Goal: Task Accomplishment & Management: Manage account settings

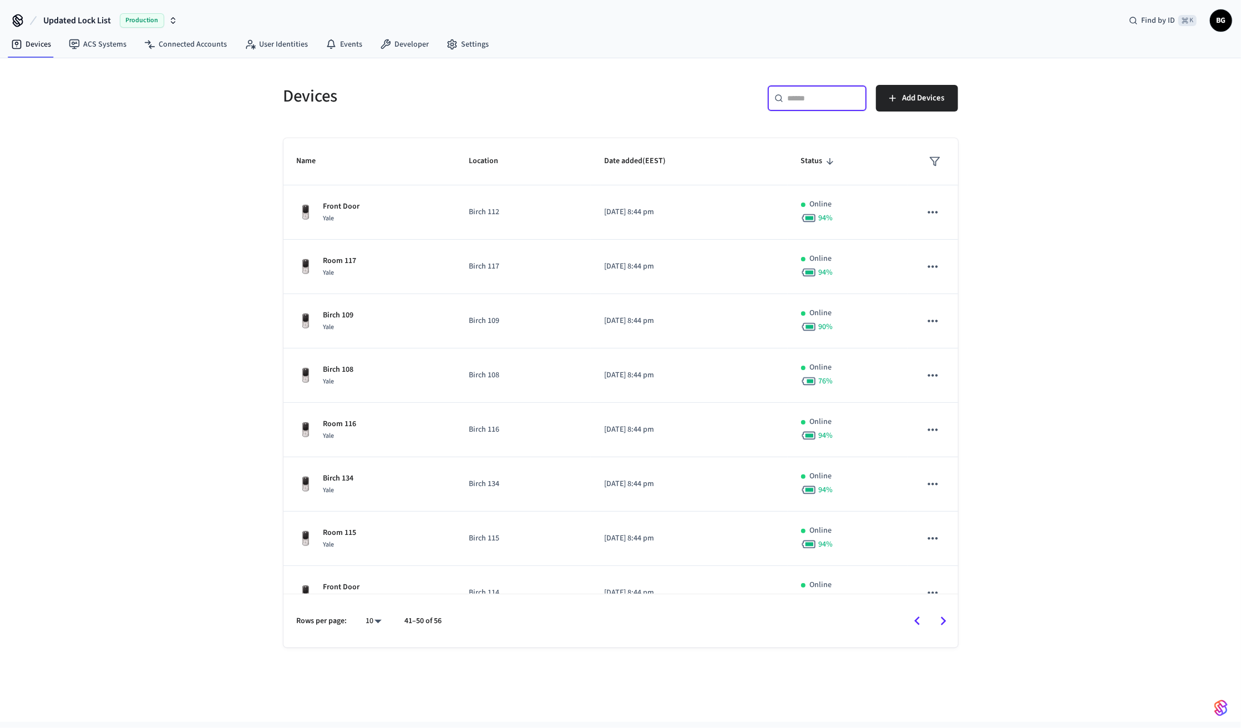
click at [799, 100] on input "text" at bounding box center [824, 98] width 72 height 11
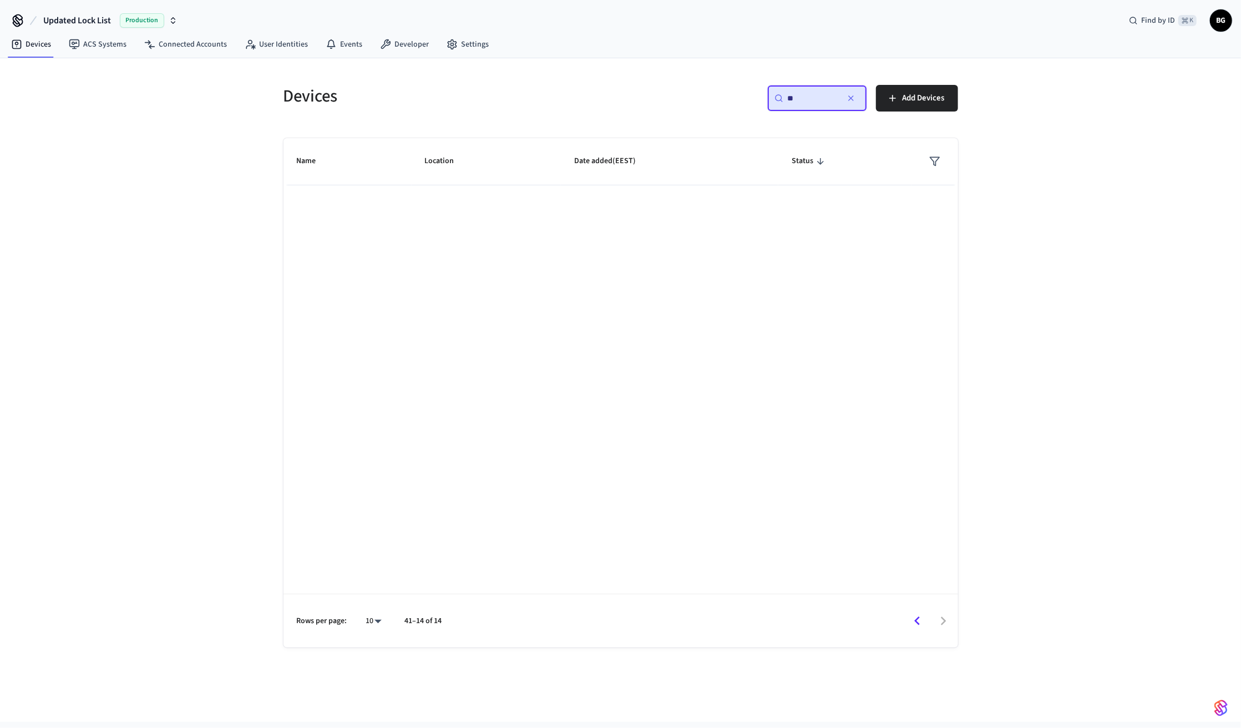
type input "*"
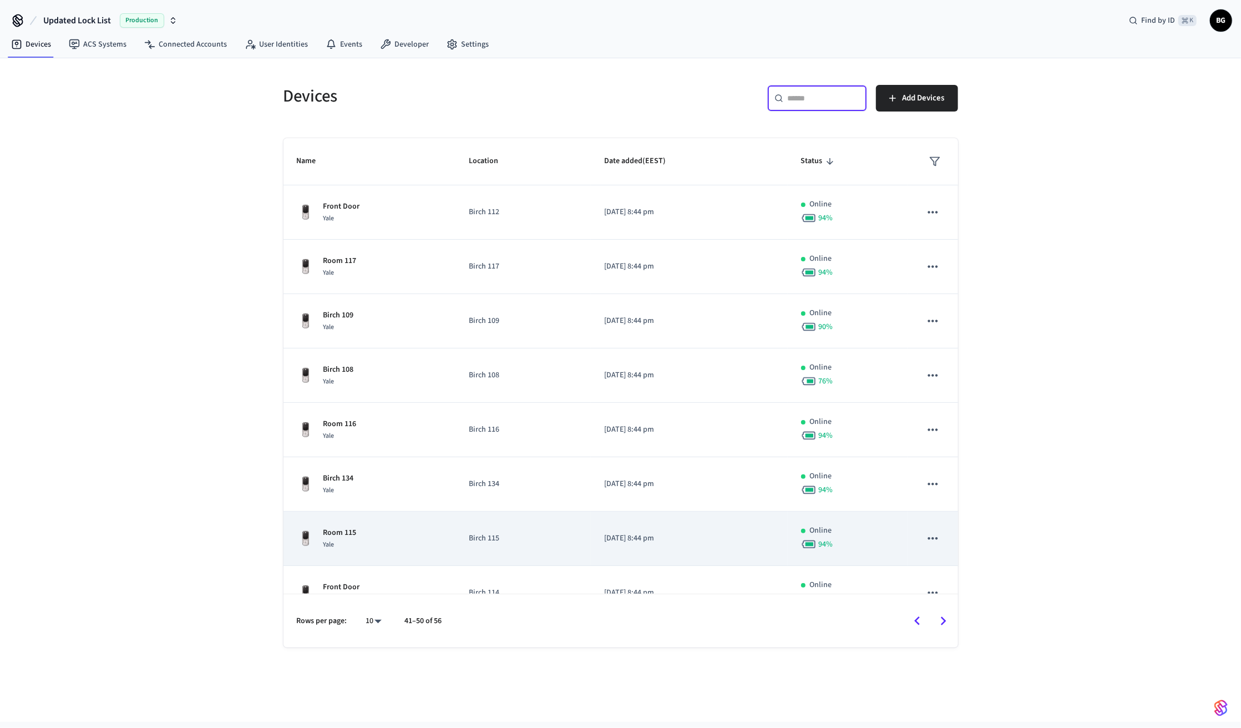
scroll to position [133, 0]
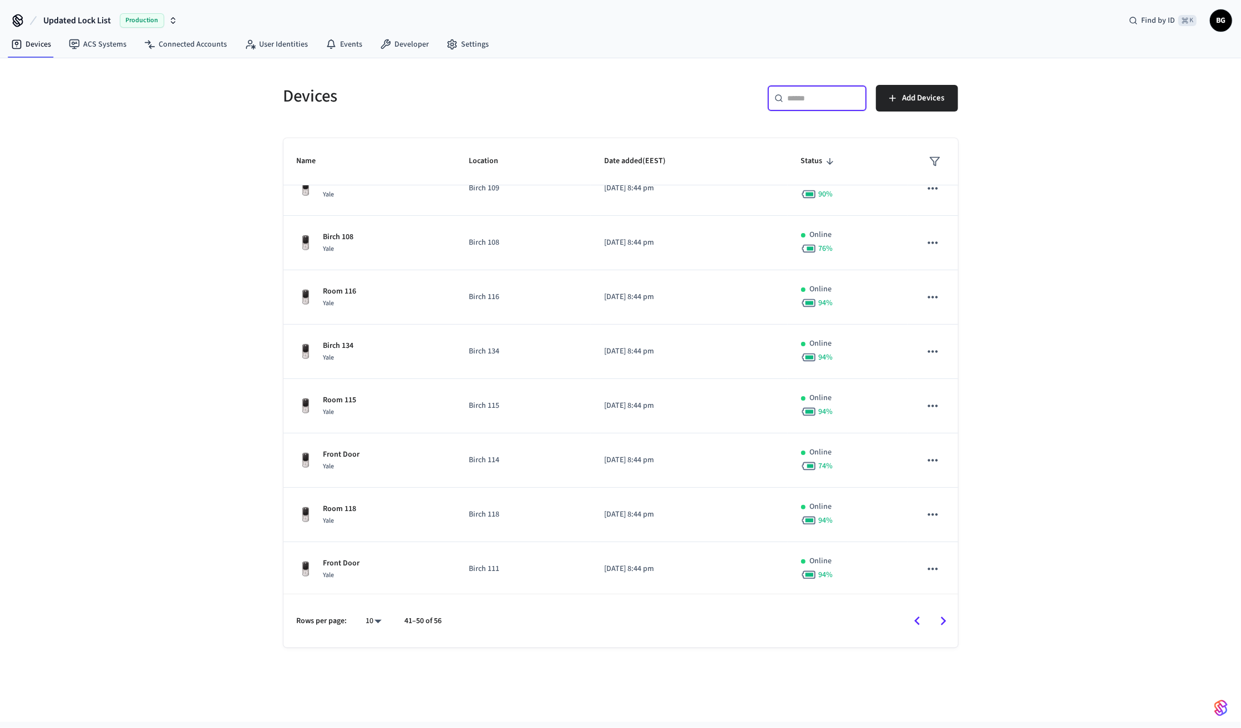
click at [939, 617] on icon "Go to next page" at bounding box center [943, 621] width 17 height 17
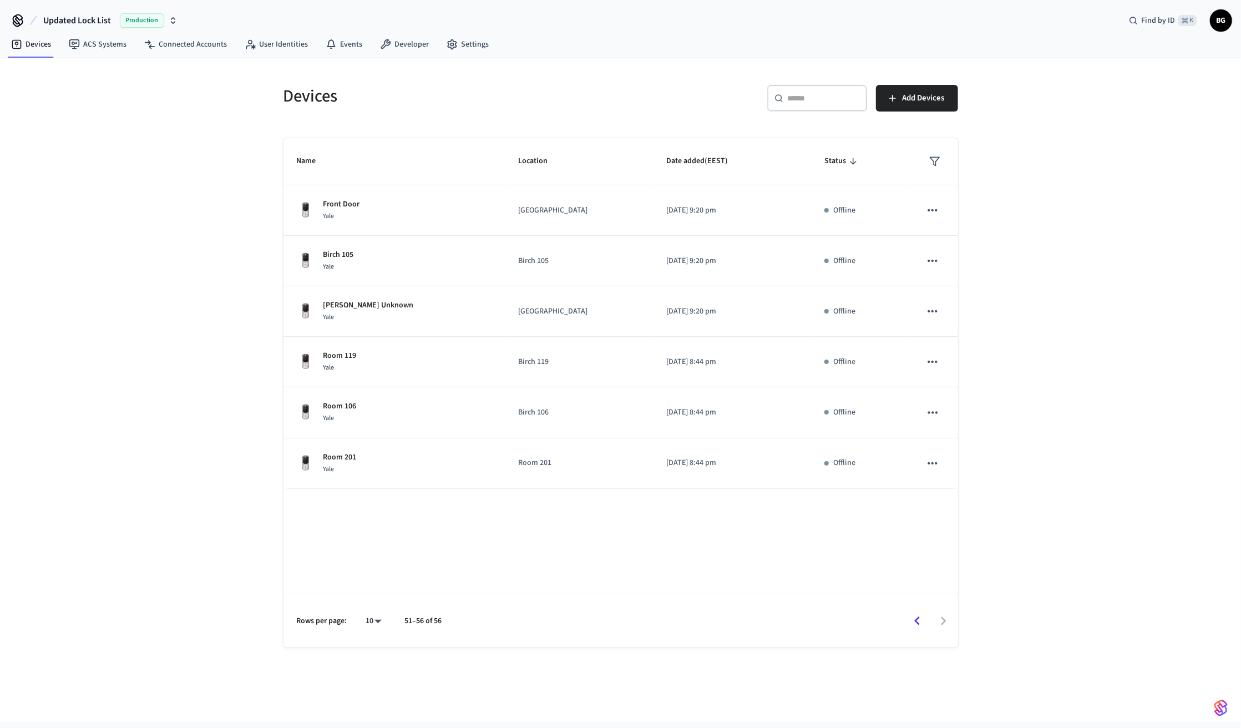
scroll to position [0, 0]
click at [166, 20] on div "Production" at bounding box center [149, 20] width 58 height 14
click at [80, 71] on div "Birch Garden Production" at bounding box center [98, 71] width 152 height 14
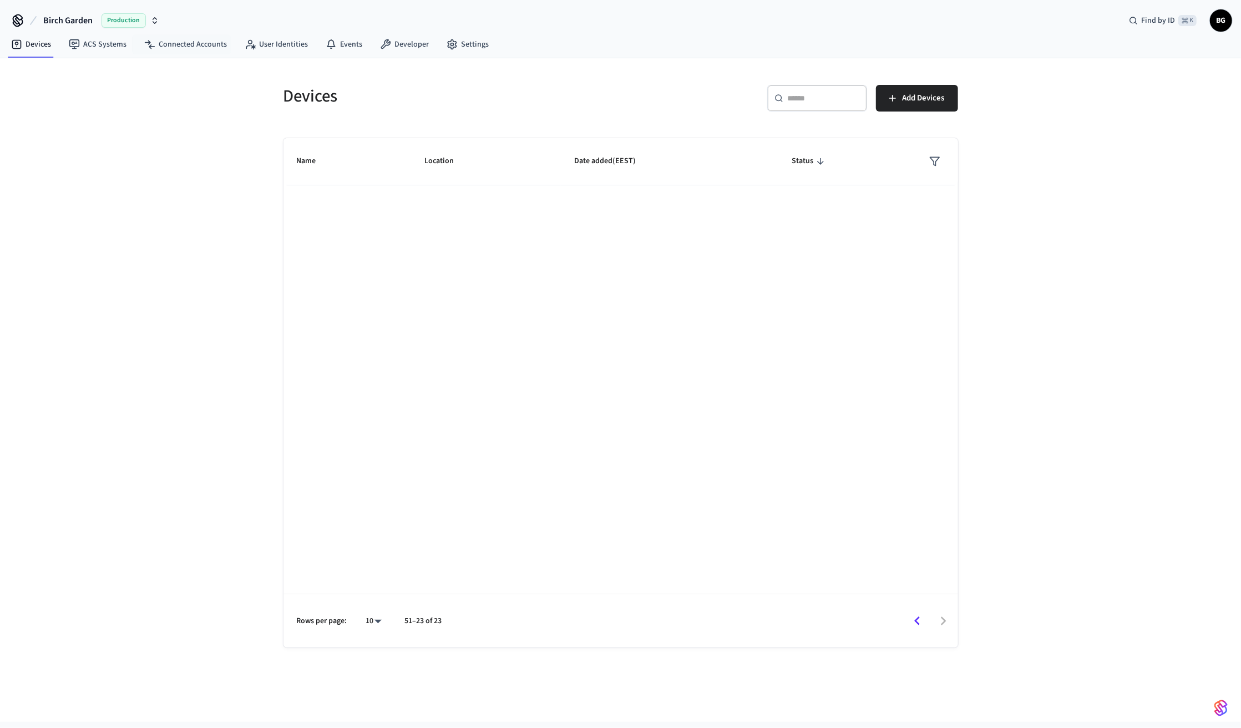
click at [155, 16] on icon "button" at bounding box center [154, 20] width 9 height 9
click at [370, 224] on div "Name Location Date added (EEST) Status Rows per page: 10 ** 51–23 of 23" at bounding box center [621, 392] width 675 height 509
click at [700, 117] on div "​ ​ Add Devices" at bounding box center [793, 103] width 331 height 36
click at [154, 37] on link "Connected Accounts" at bounding box center [185, 44] width 100 height 20
click at [95, 41] on link "ACS Systems" at bounding box center [97, 44] width 75 height 20
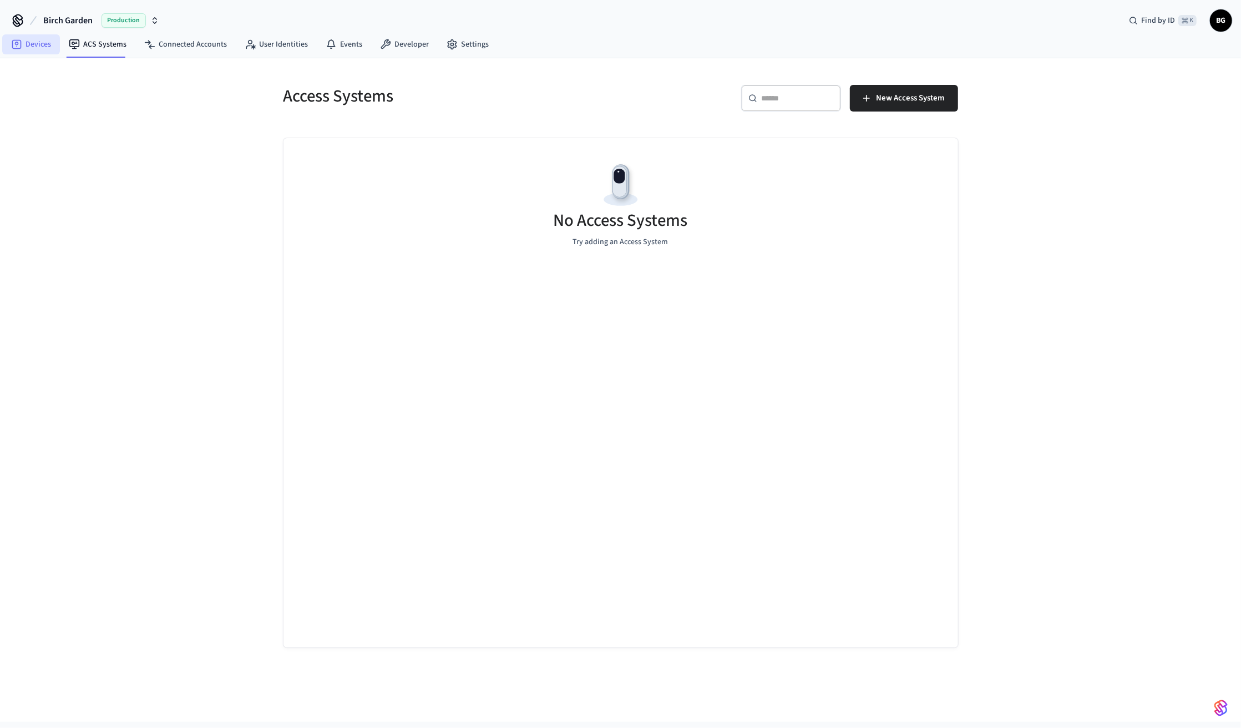
click at [31, 49] on link "Devices" at bounding box center [31, 44] width 58 height 20
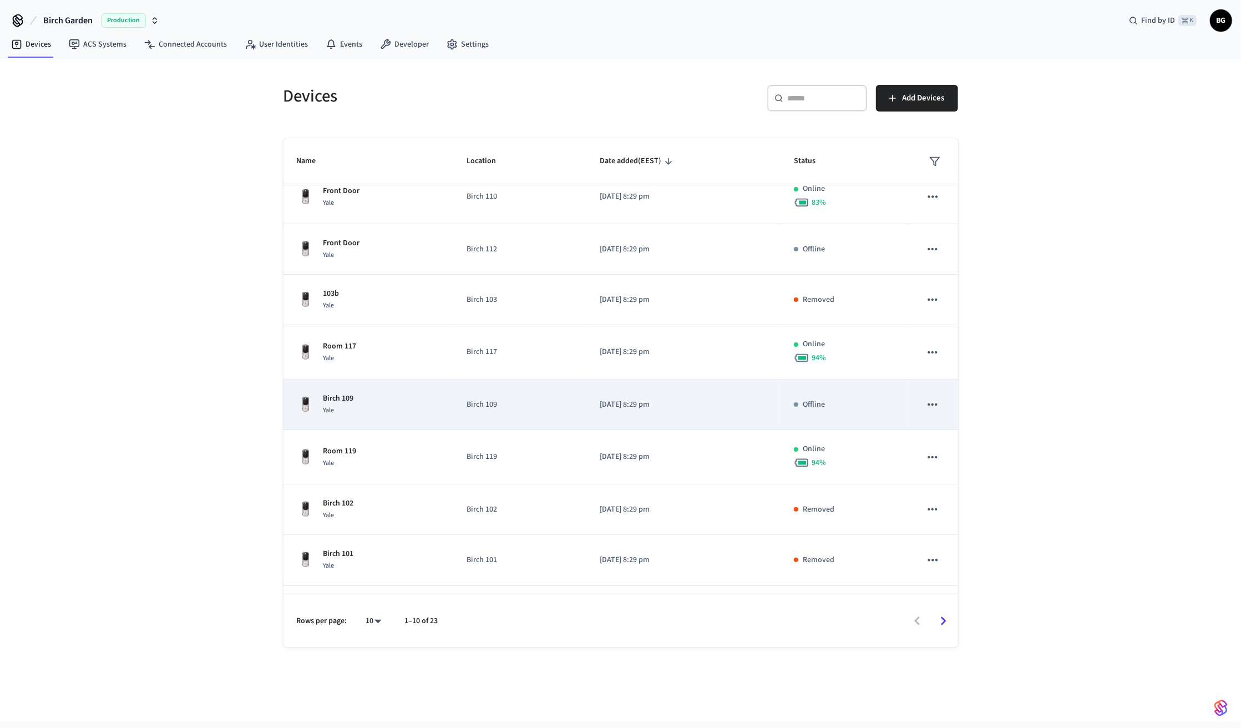
scroll to position [113, 0]
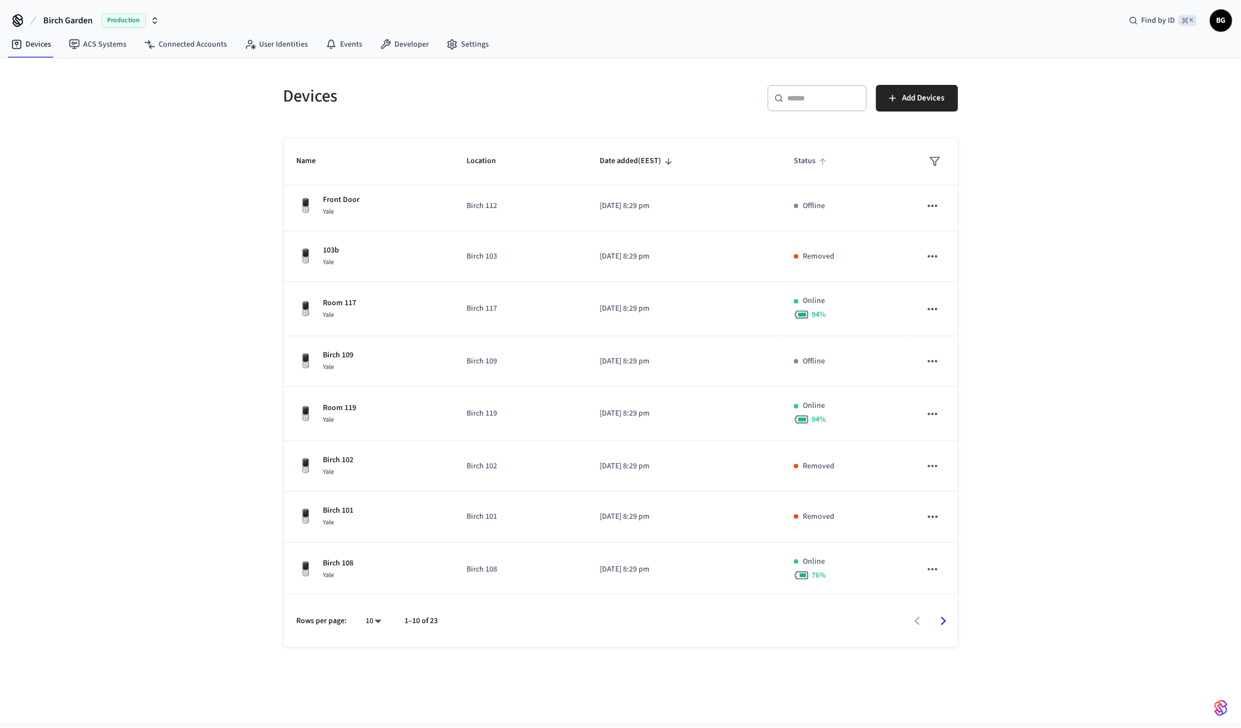
click at [813, 165] on span "Status" at bounding box center [812, 161] width 36 height 17
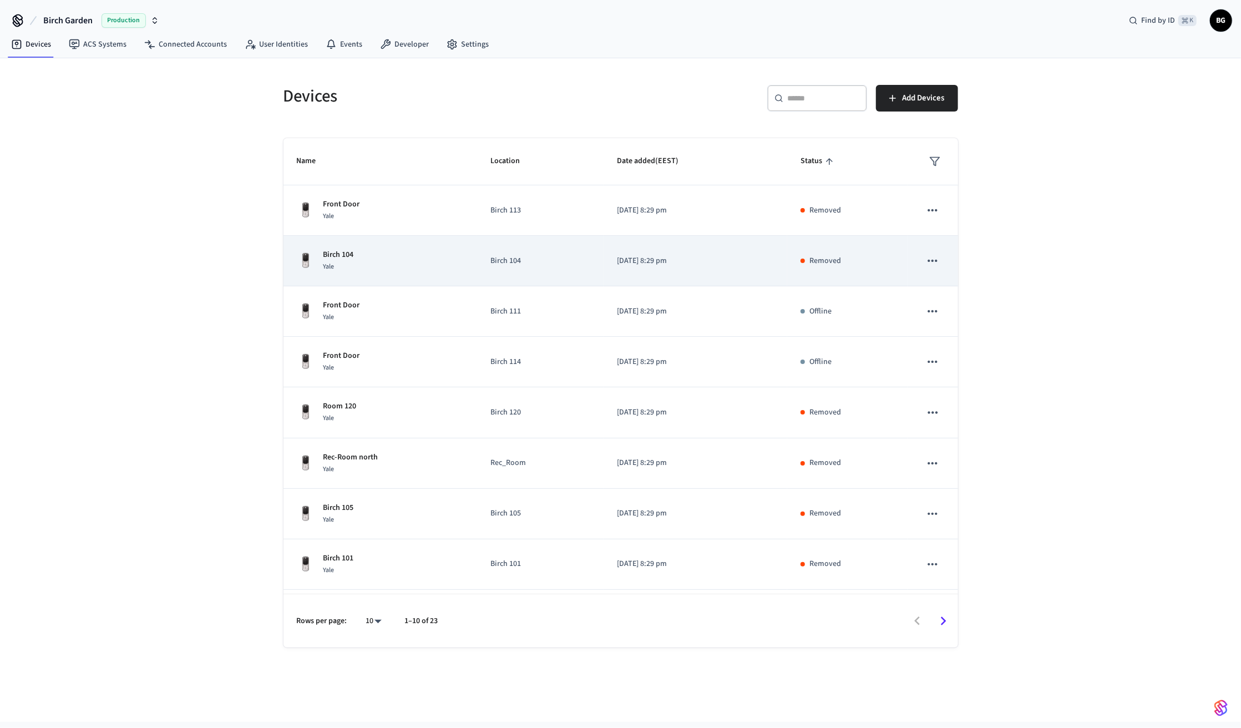
scroll to position [94, 0]
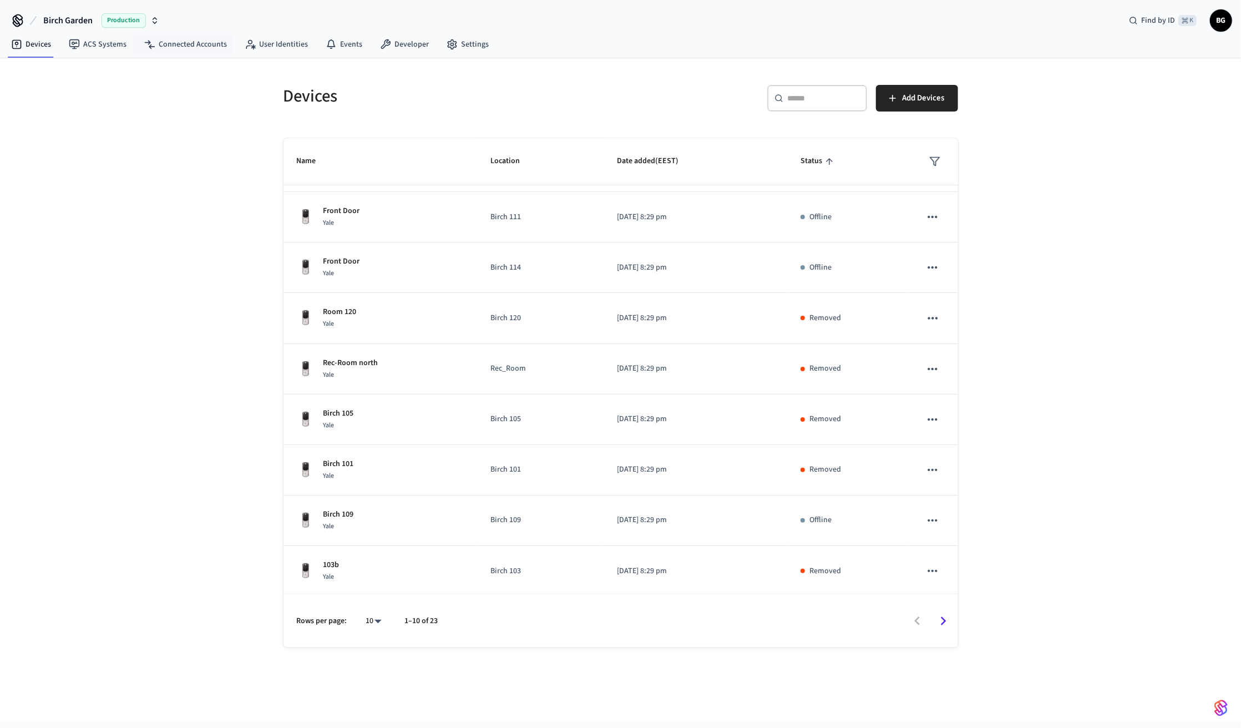
click at [153, 18] on icon "button" at bounding box center [155, 19] width 4 height 2
click at [54, 110] on span "Updated Lock List" at bounding box center [44, 113] width 60 height 11
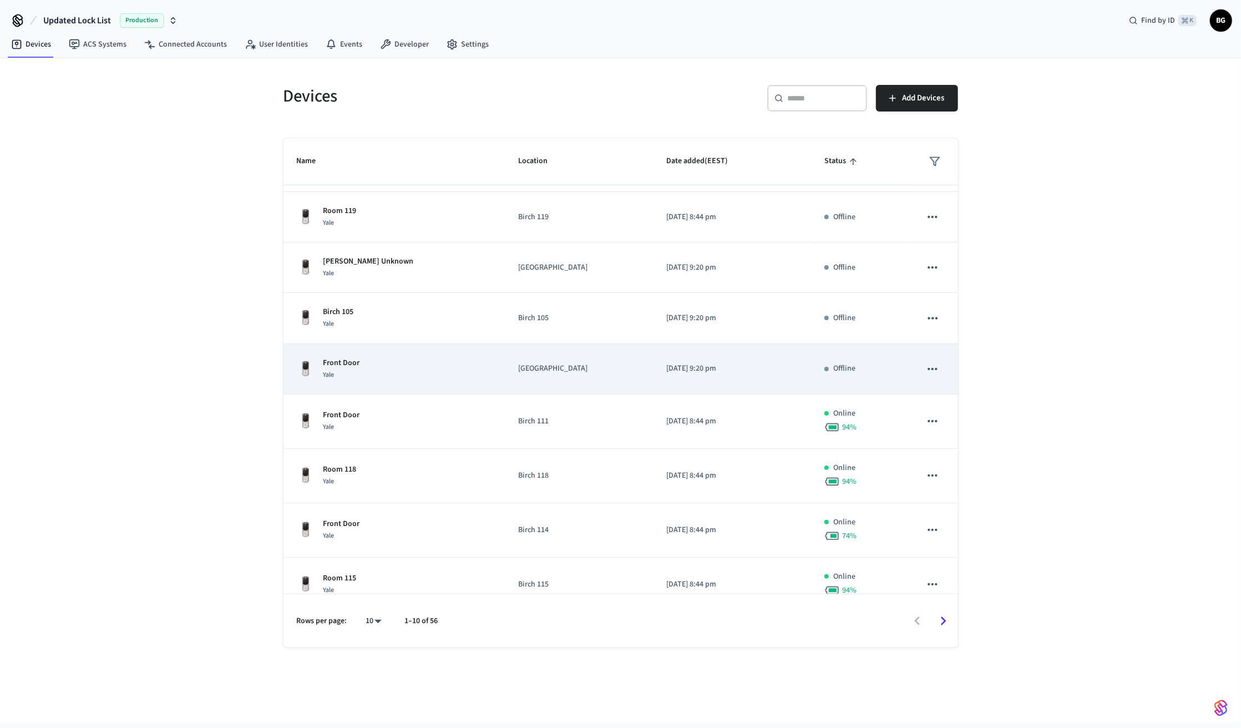
scroll to position [110, 0]
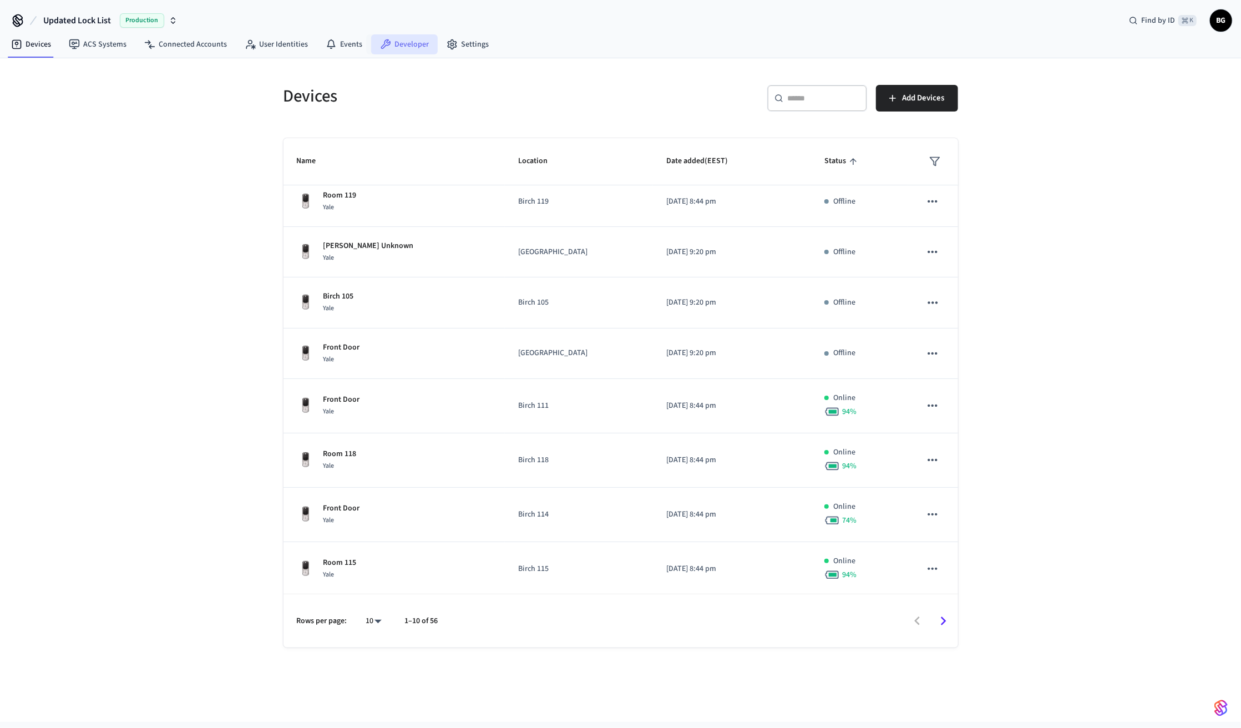
click at [382, 40] on icon at bounding box center [385, 44] width 11 height 11
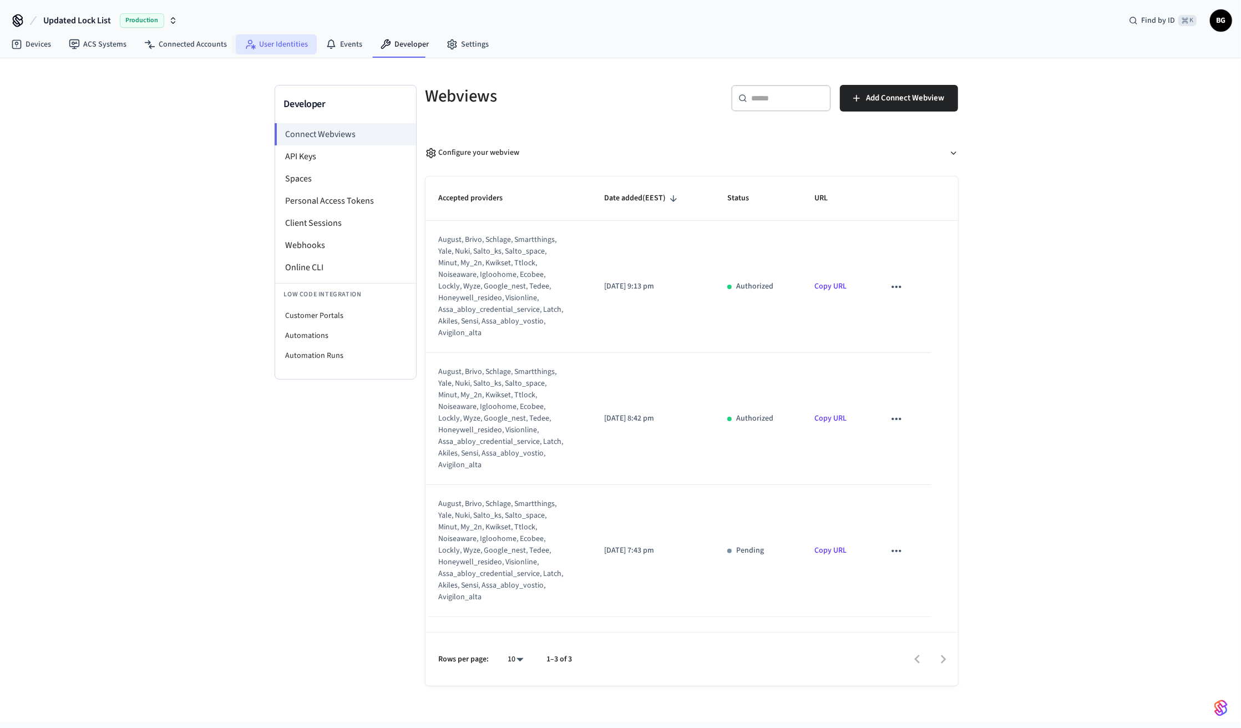
click at [275, 43] on link "User Identities" at bounding box center [276, 44] width 81 height 20
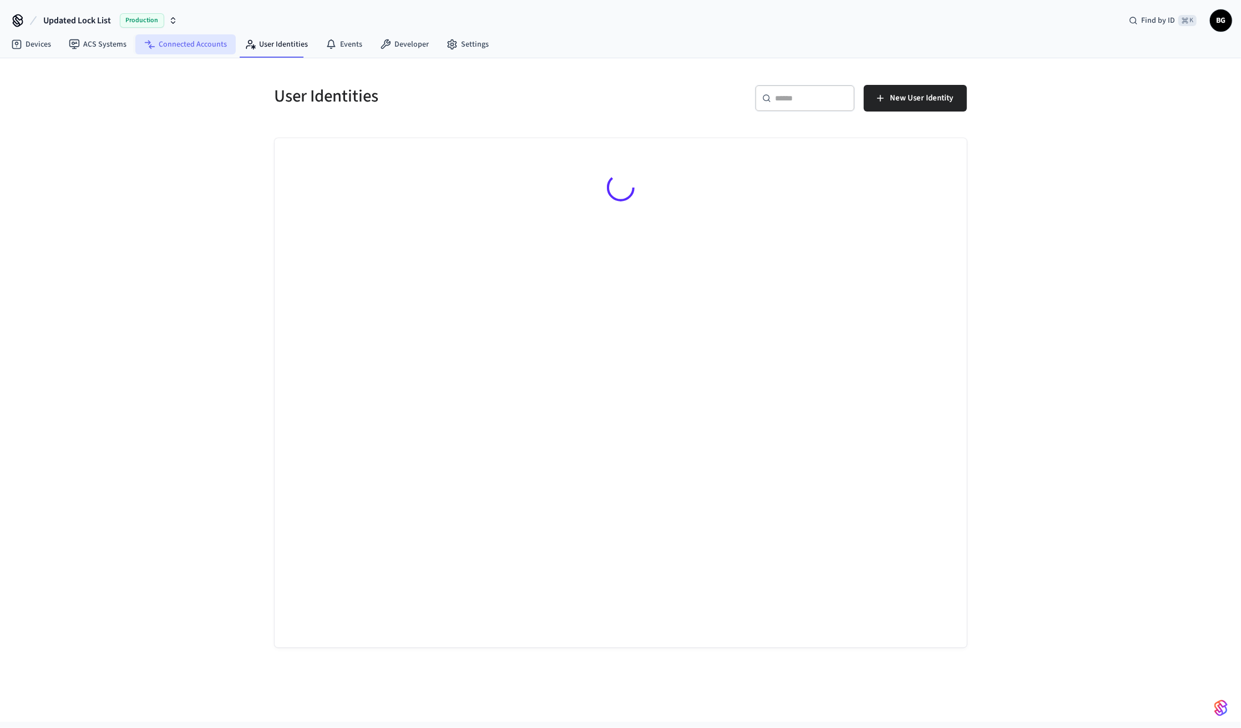
click at [206, 45] on link "Connected Accounts" at bounding box center [185, 44] width 100 height 20
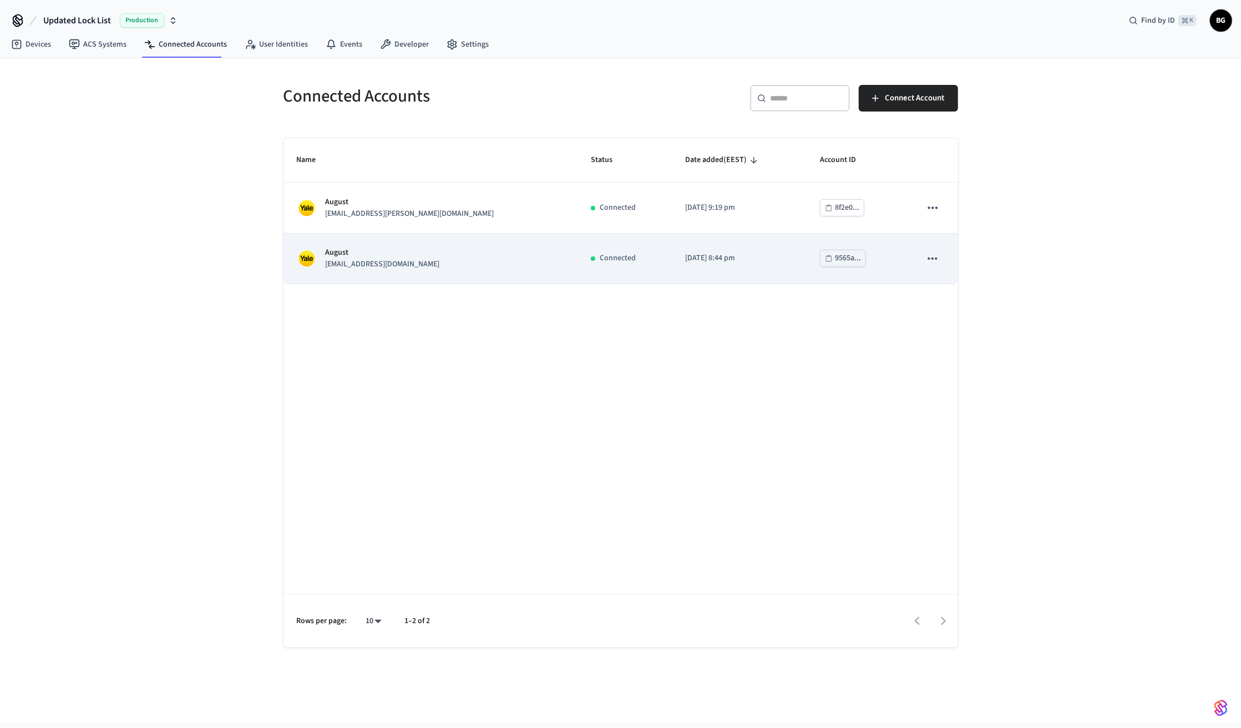
click at [949, 249] on td "sticky table" at bounding box center [933, 259] width 50 height 50
click at [890, 253] on td "9565a..." at bounding box center [858, 259] width 102 height 50
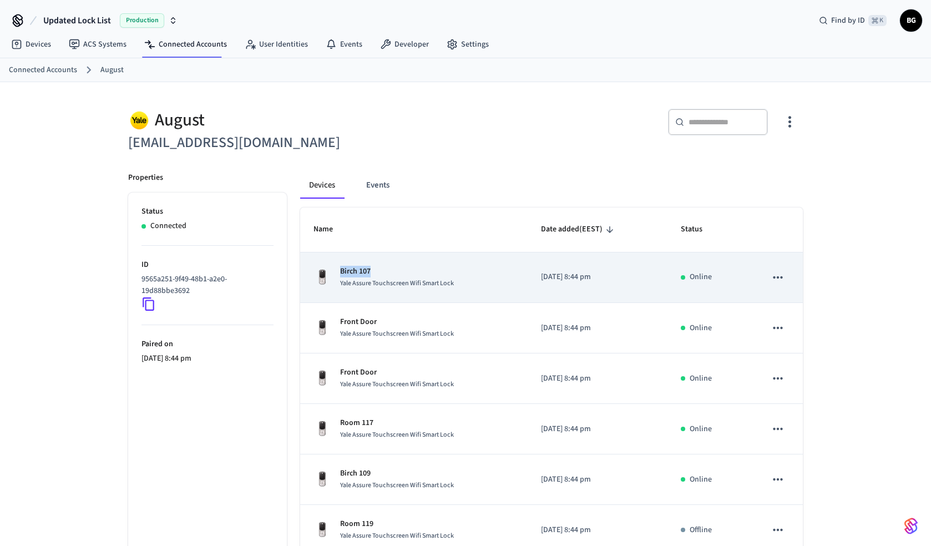
drag, startPoint x: 383, startPoint y: 272, endPoint x: 341, endPoint y: 272, distance: 42.2
click at [340, 272] on p "Birch 107" at bounding box center [397, 272] width 114 height 12
copy p "Birch 107"
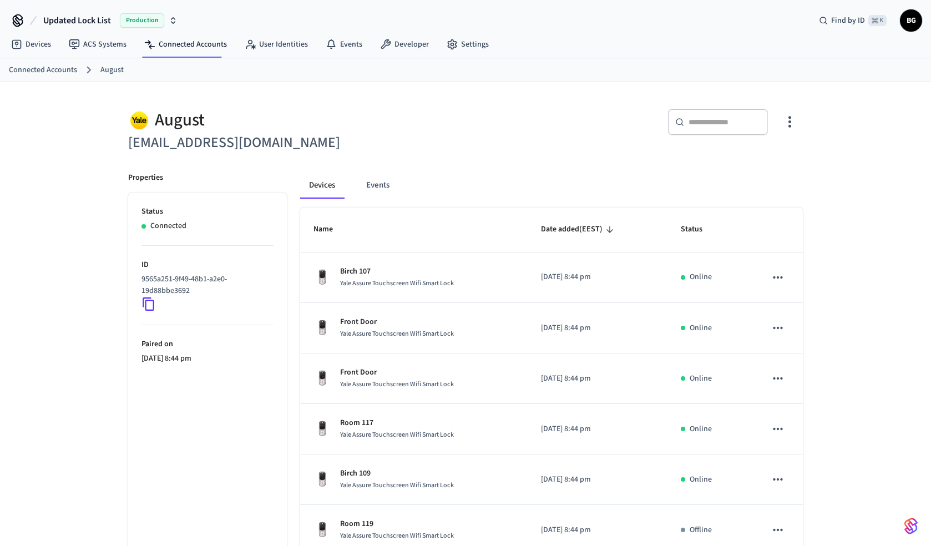
click at [781, 125] on icon "button" at bounding box center [789, 121] width 17 height 17
click at [741, 197] on span "Delete Account" at bounding box center [761, 196] width 50 height 11
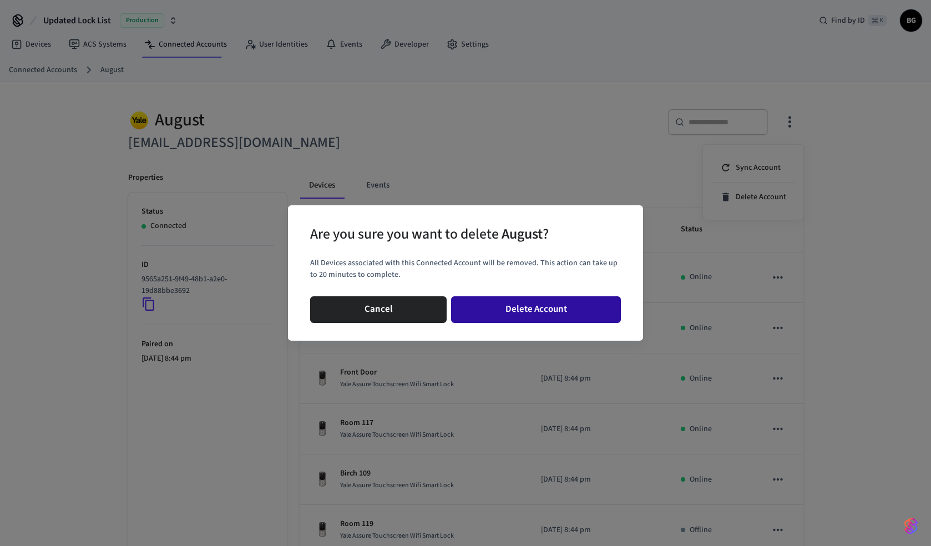
click at [545, 314] on button "Delete Account" at bounding box center [536, 309] width 170 height 27
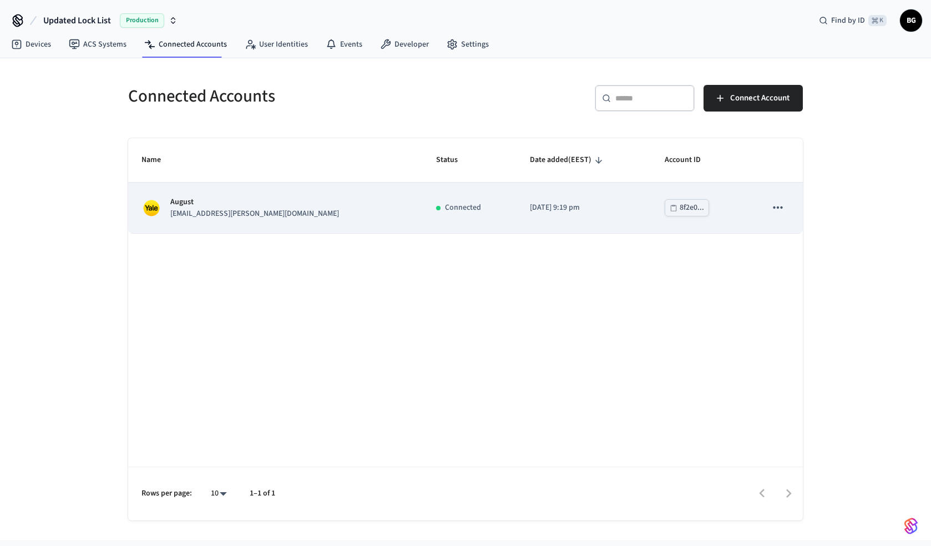
click at [267, 220] on td "August jeepgirl.richards@gmail.com" at bounding box center [275, 208] width 295 height 50
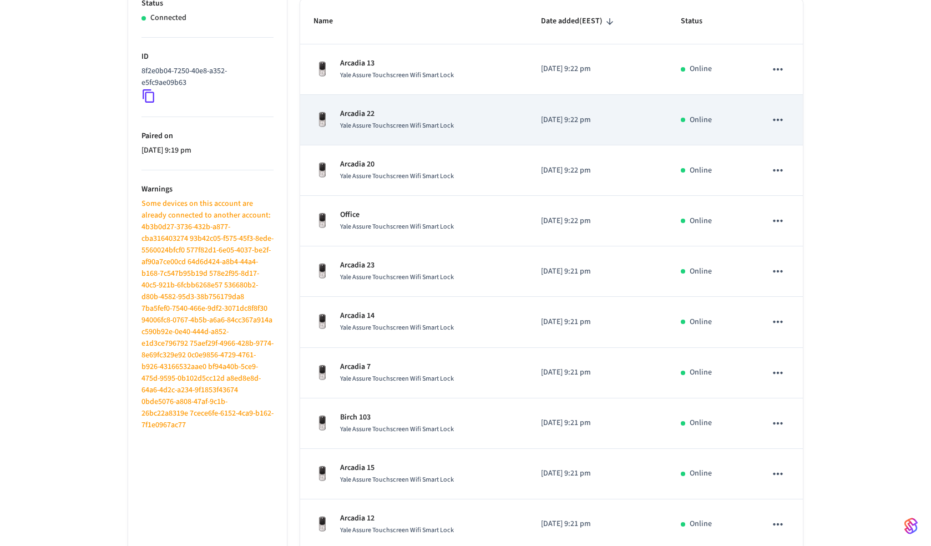
scroll to position [266, 0]
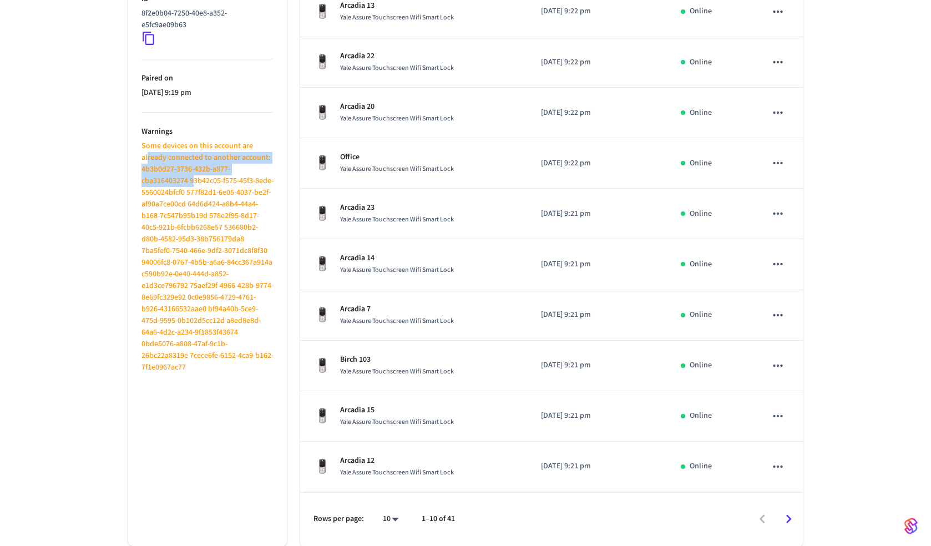
drag, startPoint x: 149, startPoint y: 159, endPoint x: 193, endPoint y: 178, distance: 48.2
click at [193, 178] on p "Some devices on this account are already connected to another account: 4b3b0d27…" at bounding box center [207, 256] width 132 height 233
click at [185, 186] on p "Some devices on this account are already connected to another account: 4b3b0d27…" at bounding box center [207, 256] width 132 height 233
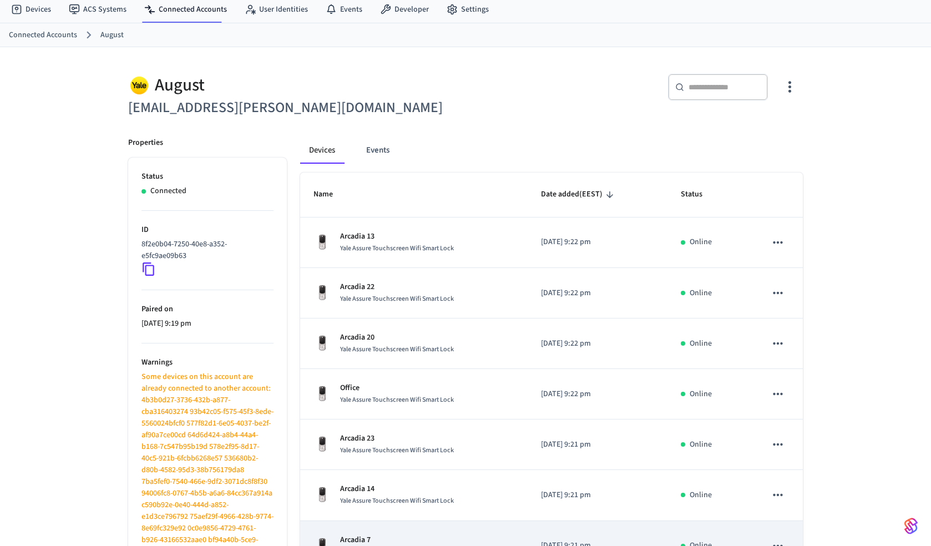
scroll to position [0, 0]
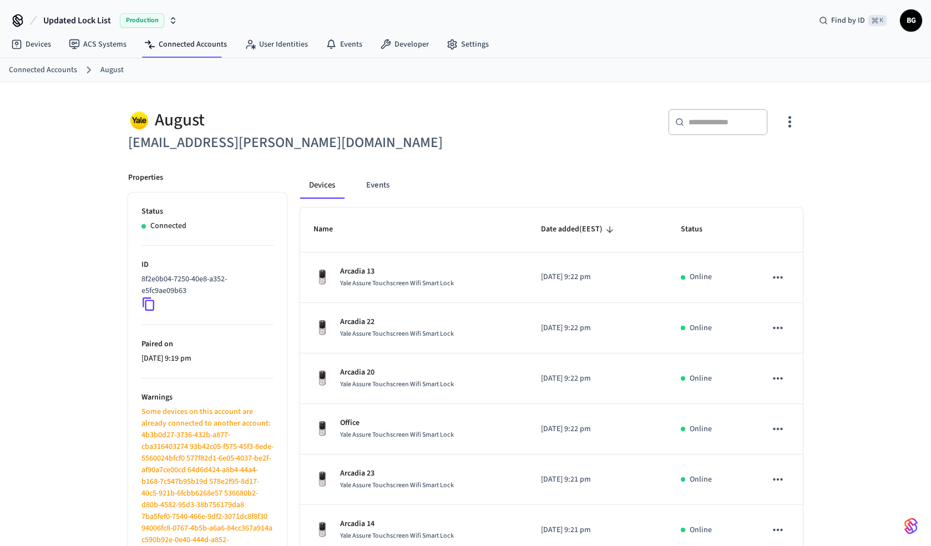
click at [782, 127] on icon "button" at bounding box center [789, 121] width 17 height 17
click at [748, 162] on span "Sync Account" at bounding box center [758, 167] width 45 height 11
click at [436, 133] on div at bounding box center [465, 273] width 931 height 546
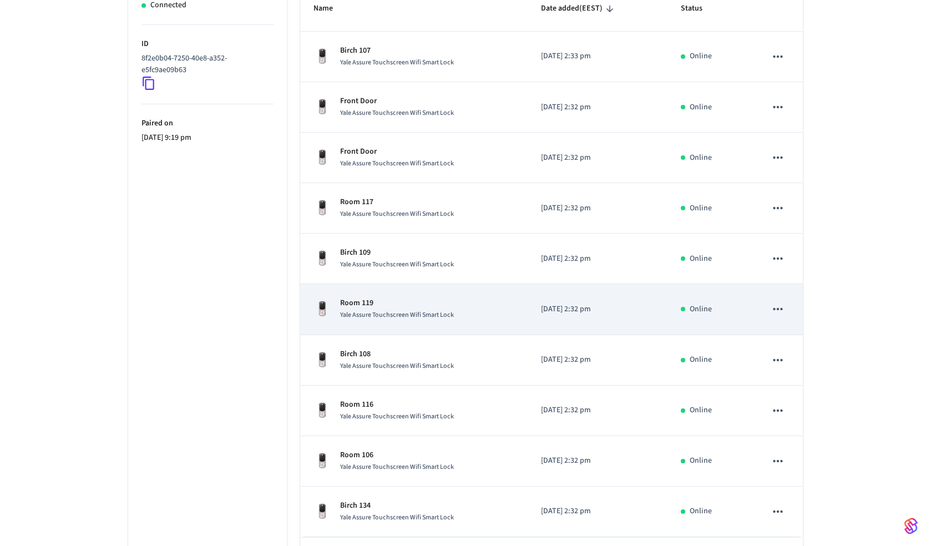
scroll to position [266, 0]
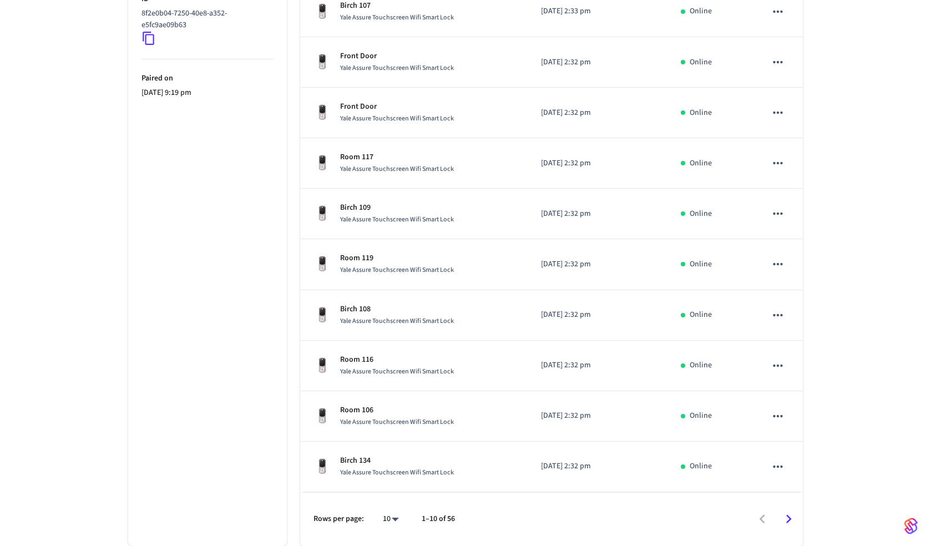
click at [786, 518] on icon "Go to next page" at bounding box center [788, 518] width 17 height 17
click at [787, 519] on icon "Go to next page" at bounding box center [788, 518] width 17 height 17
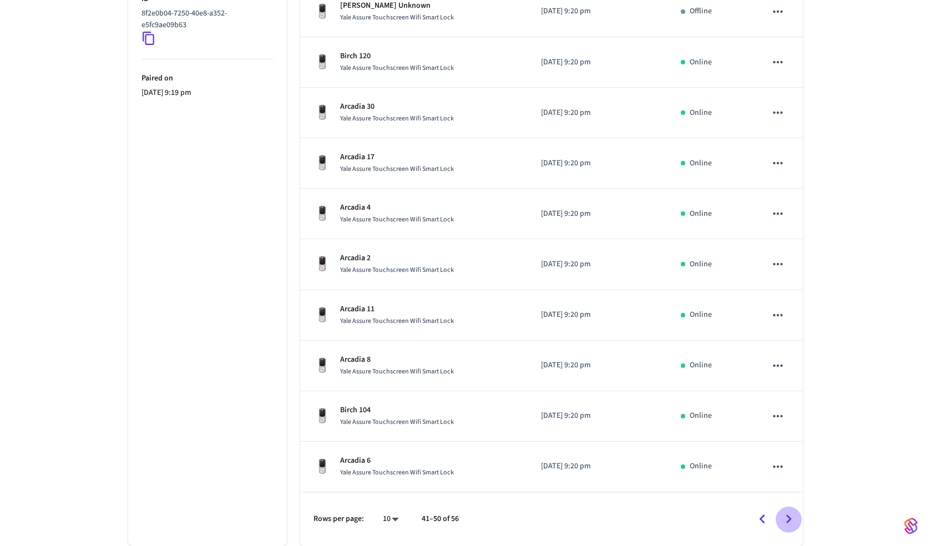
scroll to position [64, 0]
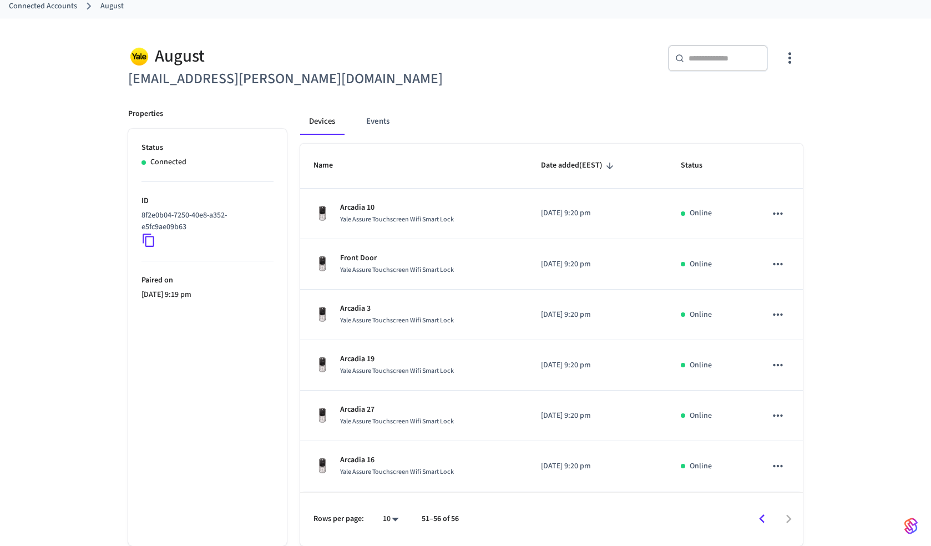
click at [760, 524] on icon "Go to previous page" at bounding box center [762, 518] width 17 height 17
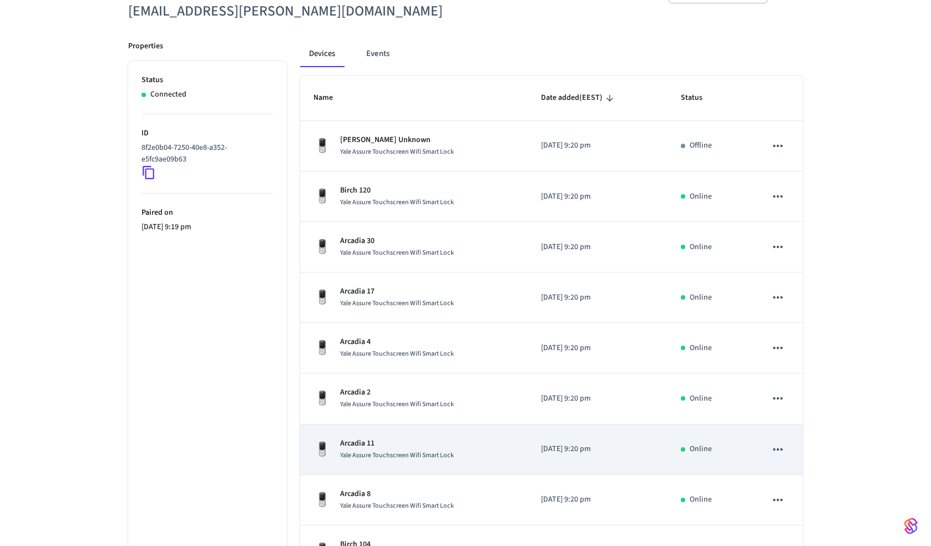
scroll to position [266, 0]
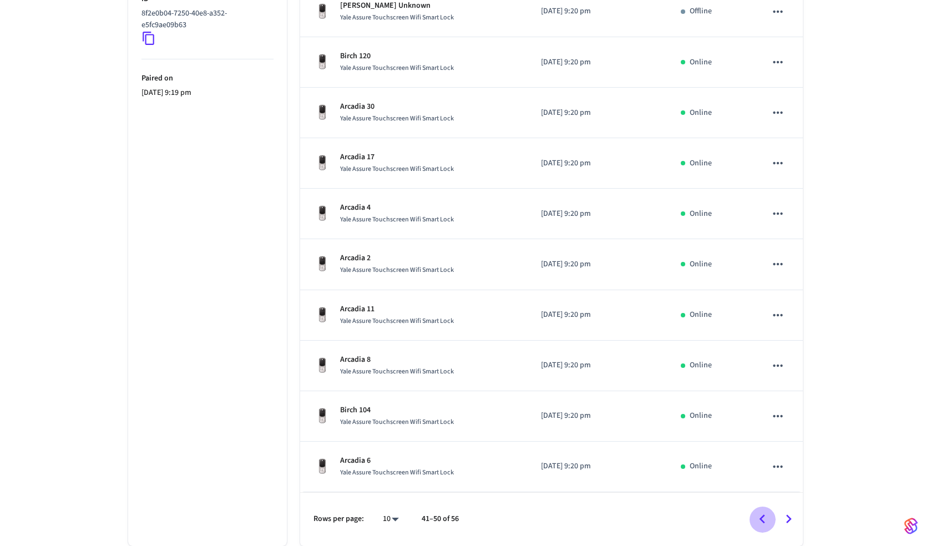
click at [760, 521] on icon "Go to previous page" at bounding box center [762, 518] width 17 height 17
click at [754, 523] on icon "Go to previous page" at bounding box center [762, 518] width 17 height 17
click at [755, 524] on icon "Go to previous page" at bounding box center [762, 518] width 17 height 17
click at [755, 524] on div at bounding box center [634, 519] width 336 height 26
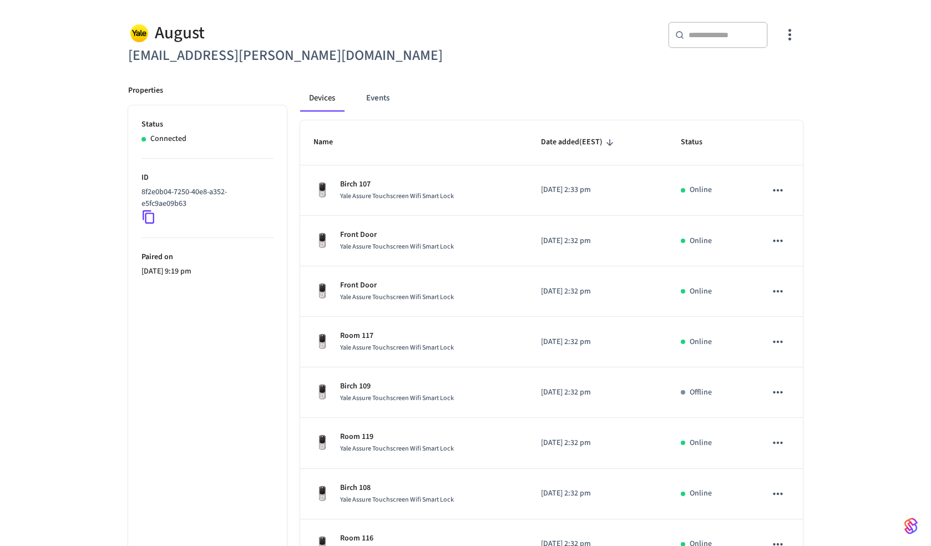
scroll to position [0, 0]
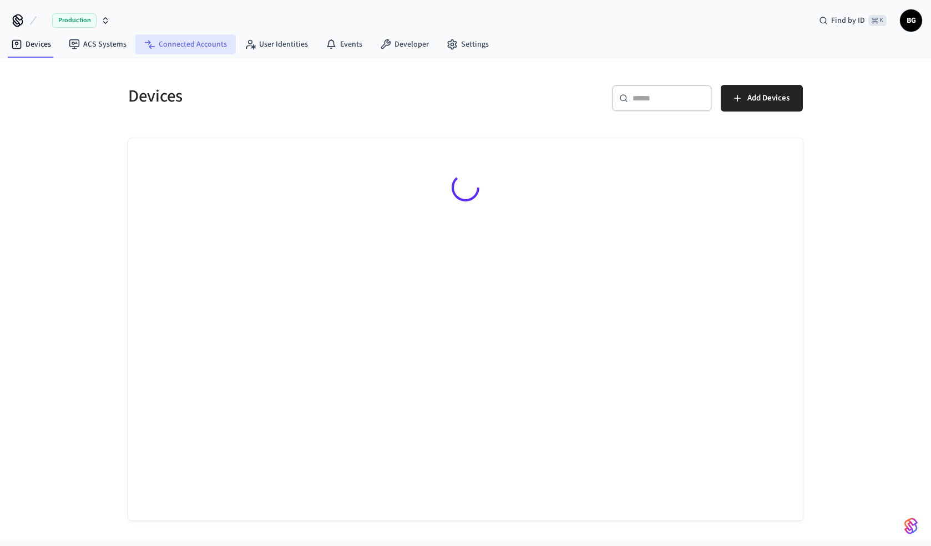
click at [186, 51] on link "Connected Accounts" at bounding box center [185, 44] width 100 height 20
click at [105, 19] on icon "button" at bounding box center [105, 20] width 9 height 9
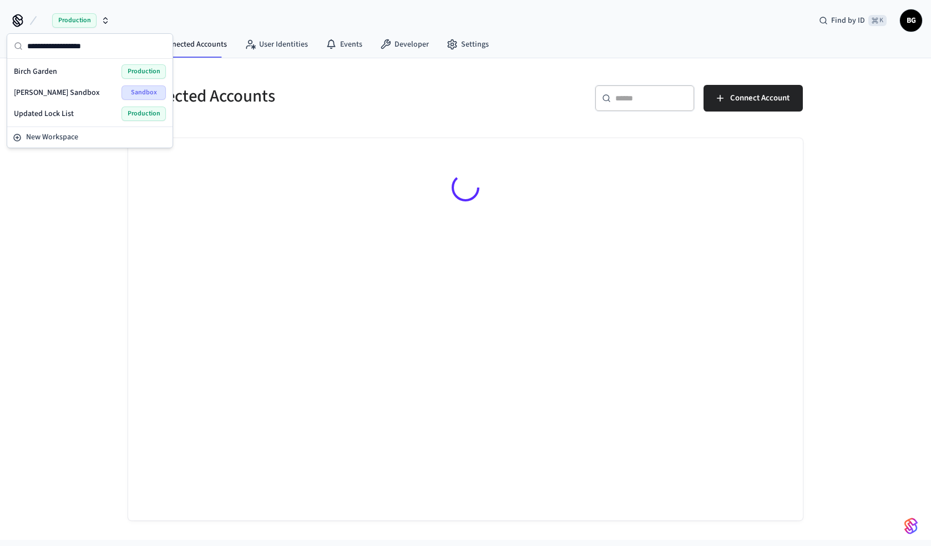
click at [54, 113] on span "Updated Lock List" at bounding box center [44, 113] width 60 height 11
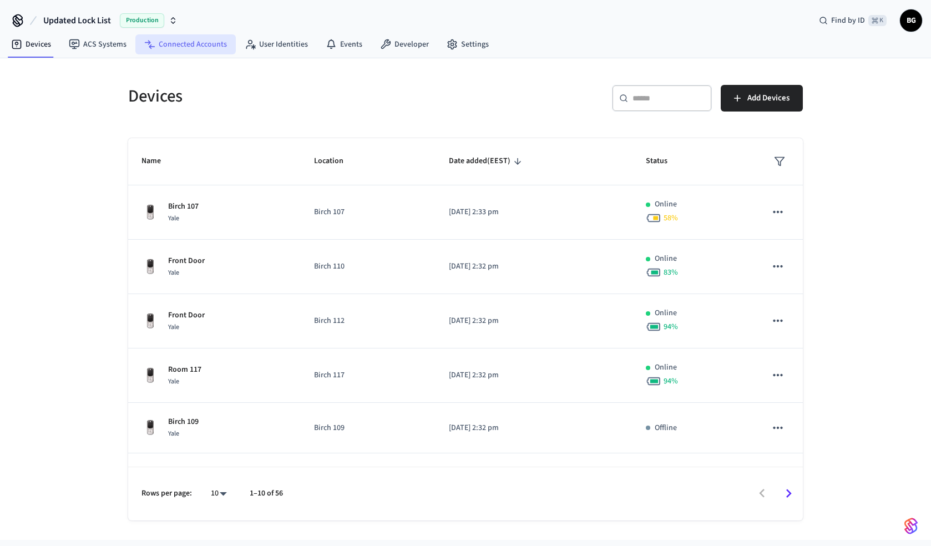
click at [200, 47] on link "Connected Accounts" at bounding box center [185, 44] width 100 height 20
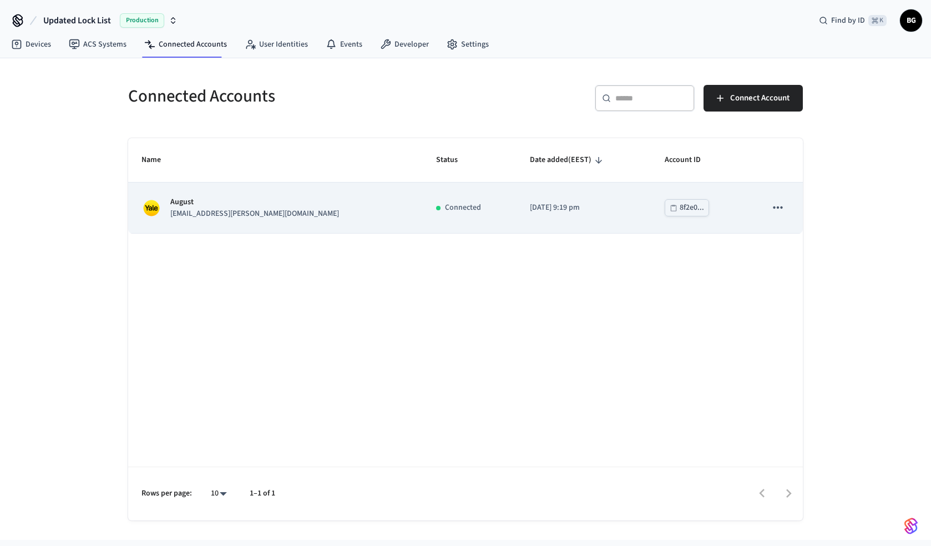
click at [445, 202] on p "Connected" at bounding box center [463, 208] width 36 height 12
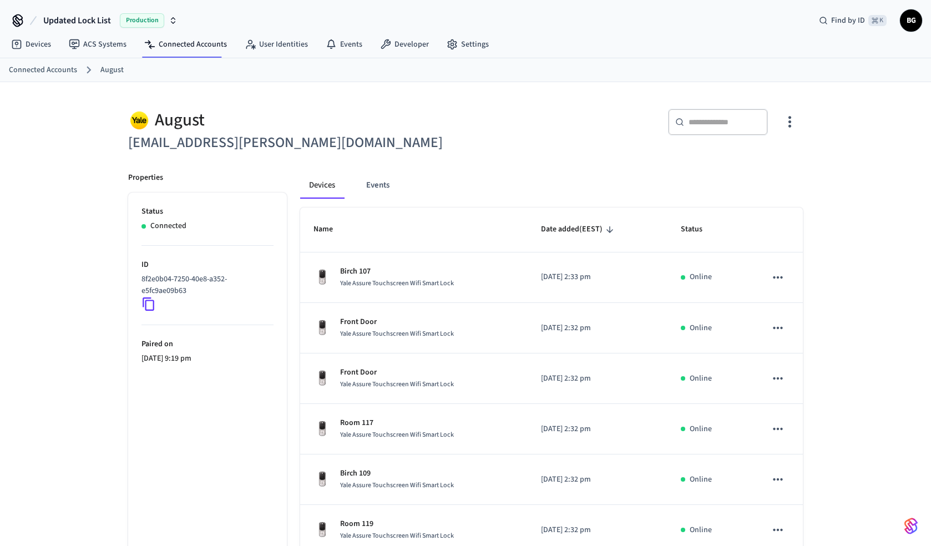
click at [697, 128] on div "​ ​" at bounding box center [718, 122] width 100 height 27
paste input "***"
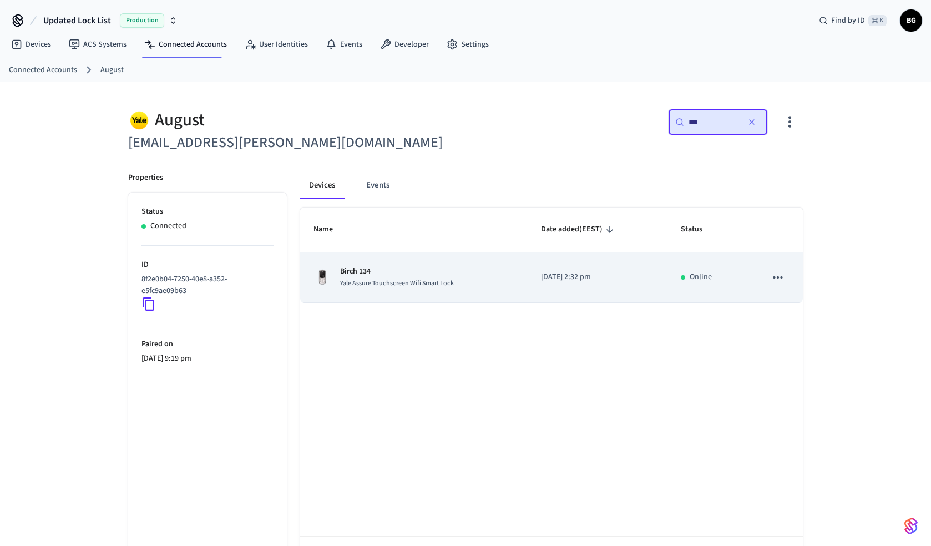
type input "***"
click at [471, 274] on div "Birch 134 Yale Assure Touchscreen Wifi Smart Lock" at bounding box center [414, 277] width 201 height 23
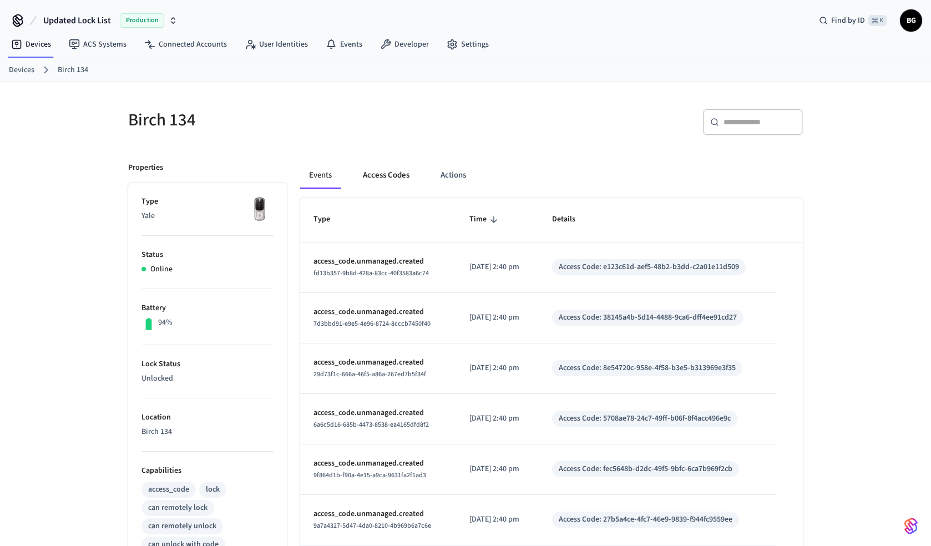
click at [396, 174] on button "Access Codes" at bounding box center [386, 175] width 64 height 27
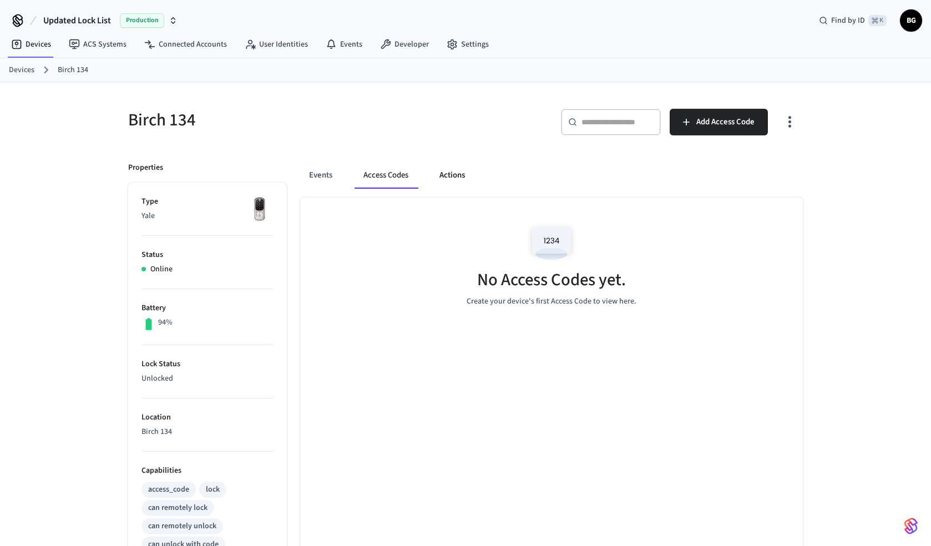
click at [461, 168] on button "Actions" at bounding box center [452, 175] width 43 height 27
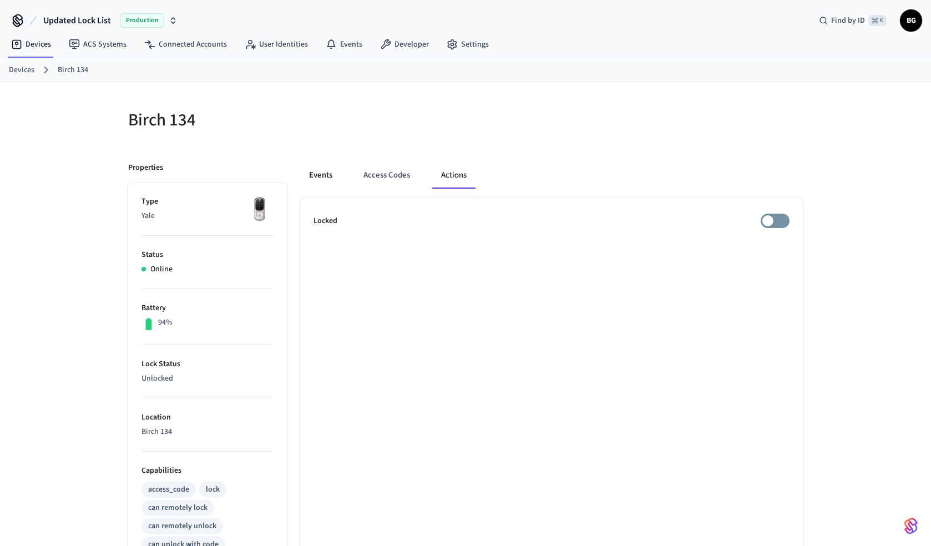
click at [331, 176] on button "Events" at bounding box center [320, 175] width 41 height 27
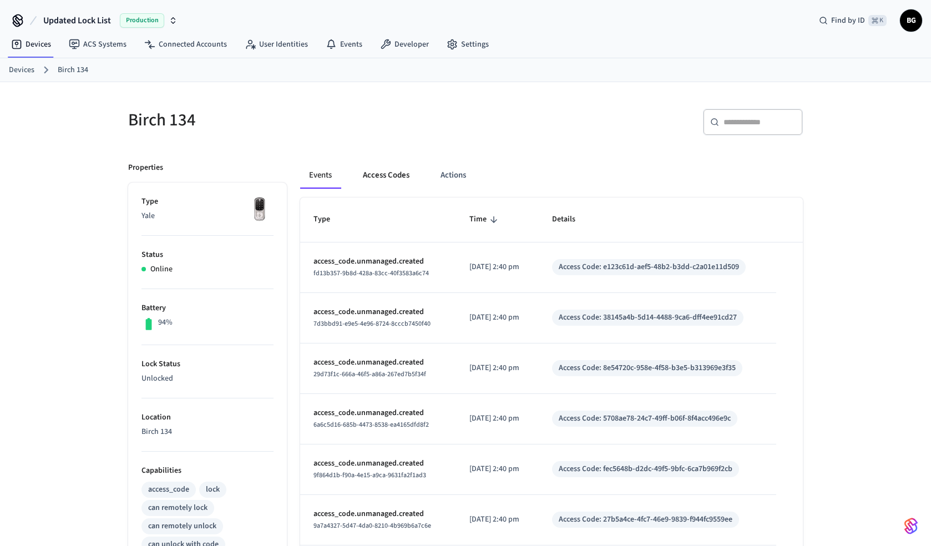
click at [377, 176] on button "Access Codes" at bounding box center [386, 175] width 64 height 27
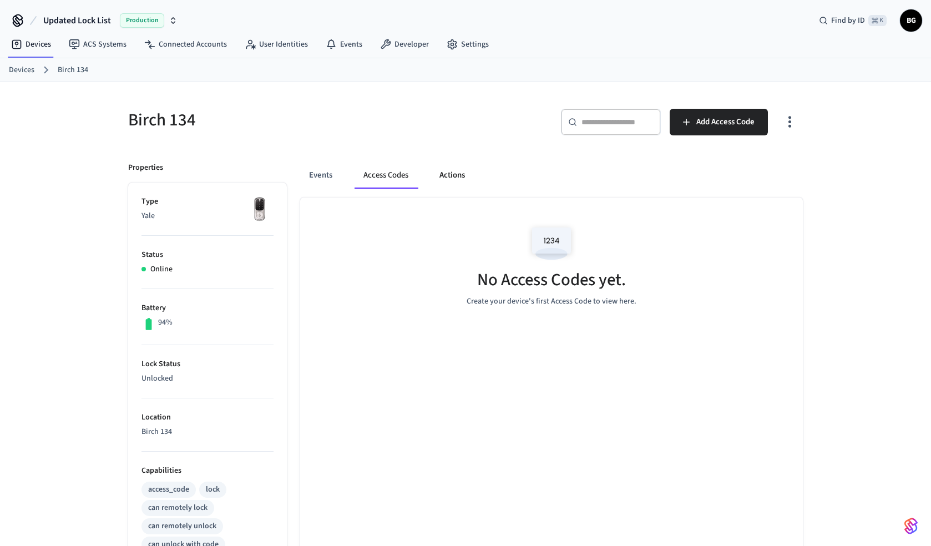
click at [442, 173] on button "Actions" at bounding box center [452, 175] width 43 height 27
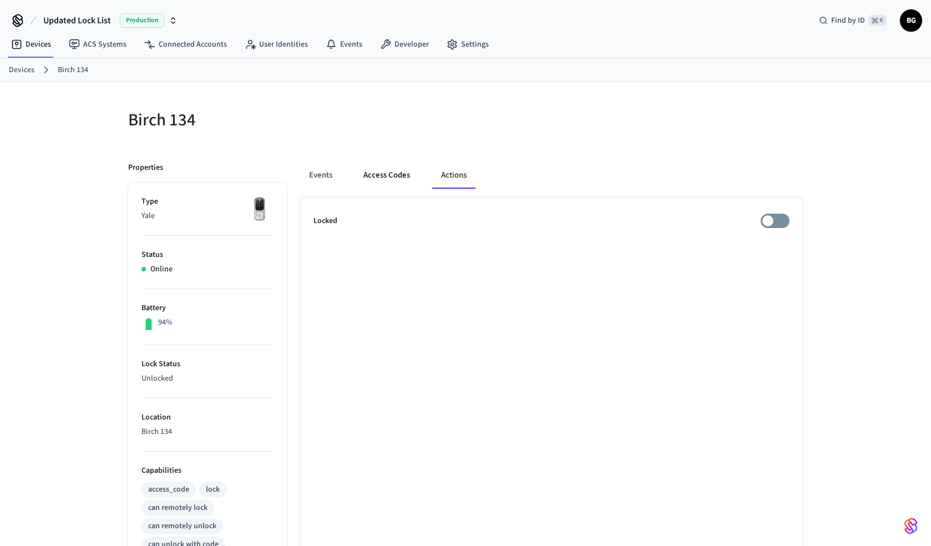
click at [408, 175] on button "Access Codes" at bounding box center [387, 175] width 64 height 27
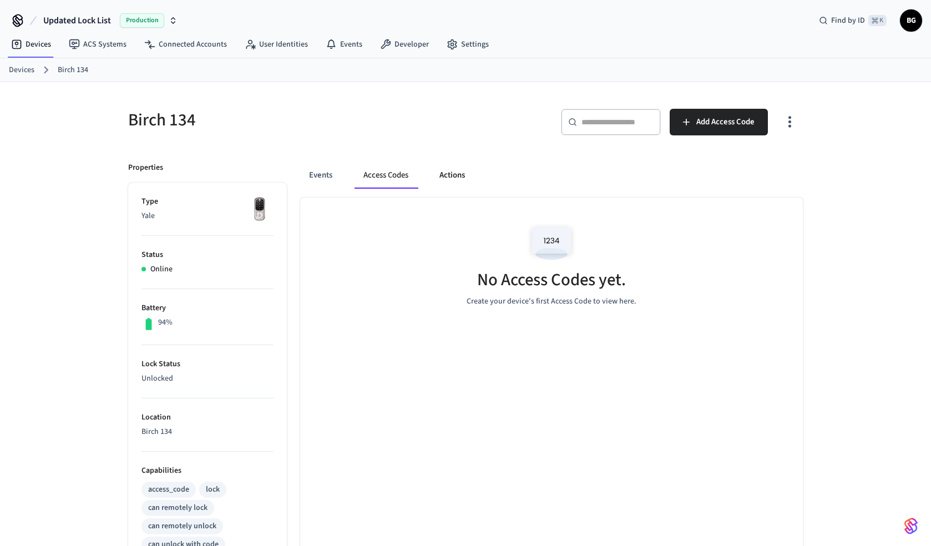
click at [453, 173] on button "Actions" at bounding box center [452, 175] width 43 height 27
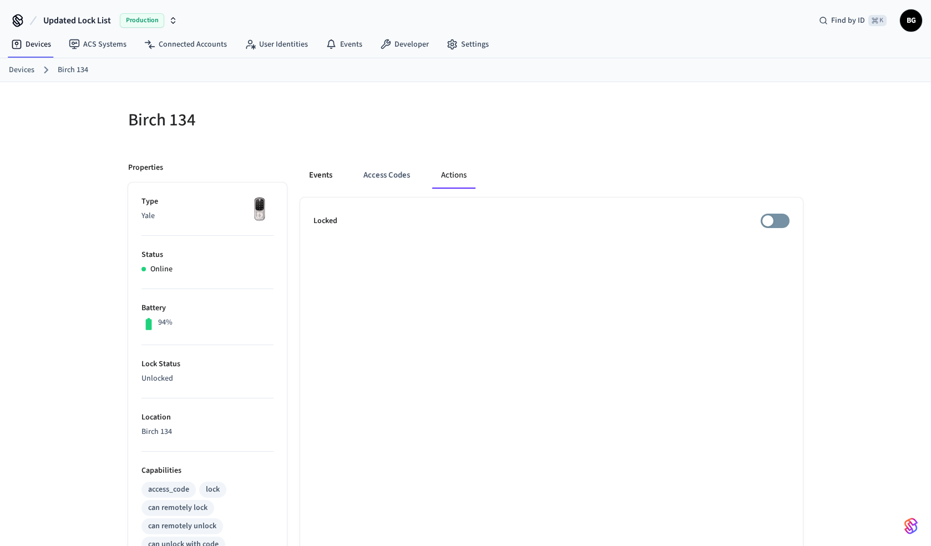
click at [312, 179] on button "Events" at bounding box center [320, 175] width 41 height 27
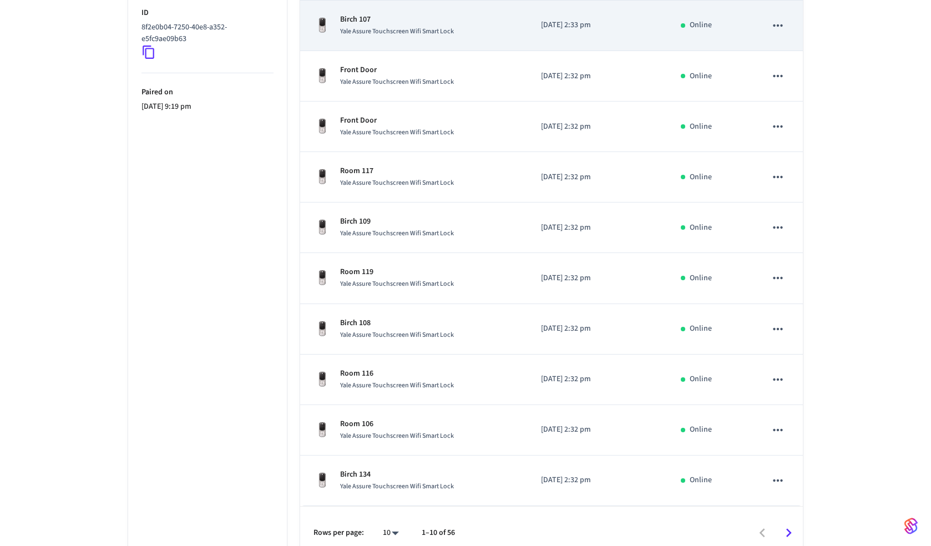
scroll to position [266, 0]
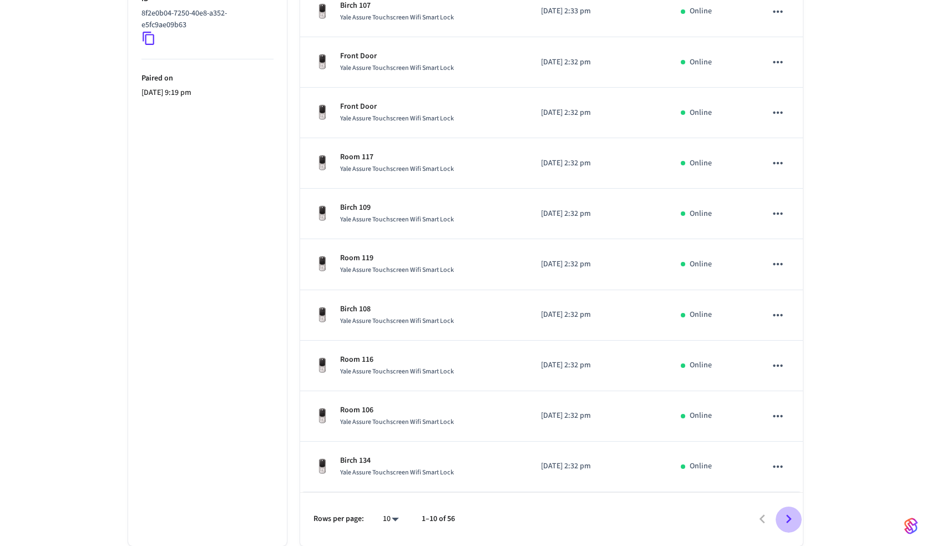
click at [789, 518] on icon "Go to next page" at bounding box center [789, 519] width 6 height 9
click at [764, 517] on icon "Go to previous page" at bounding box center [762, 518] width 17 height 17
click at [792, 517] on icon "Go to next page" at bounding box center [788, 518] width 17 height 17
click at [787, 518] on icon "Go to next page" at bounding box center [788, 518] width 17 height 17
click at [794, 522] on icon "Go to next page" at bounding box center [788, 518] width 17 height 17
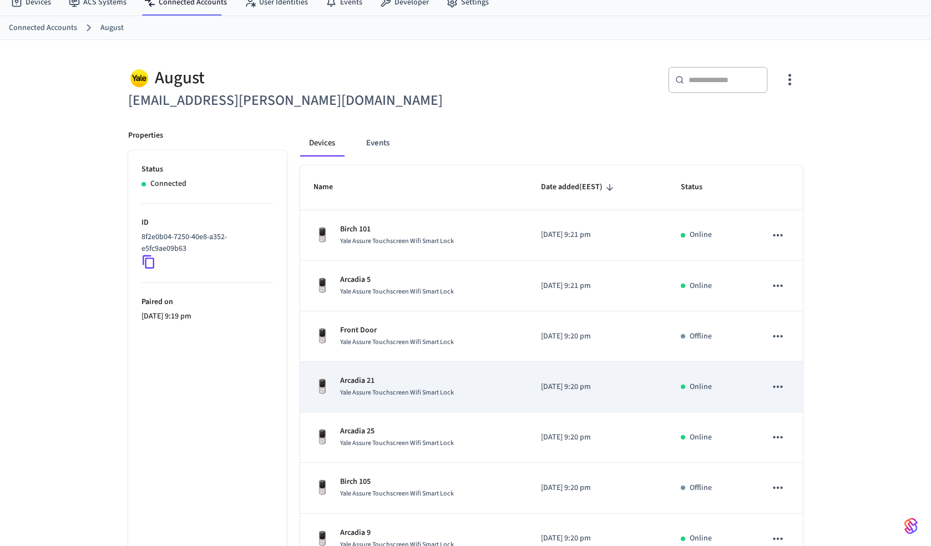
scroll to position [0, 0]
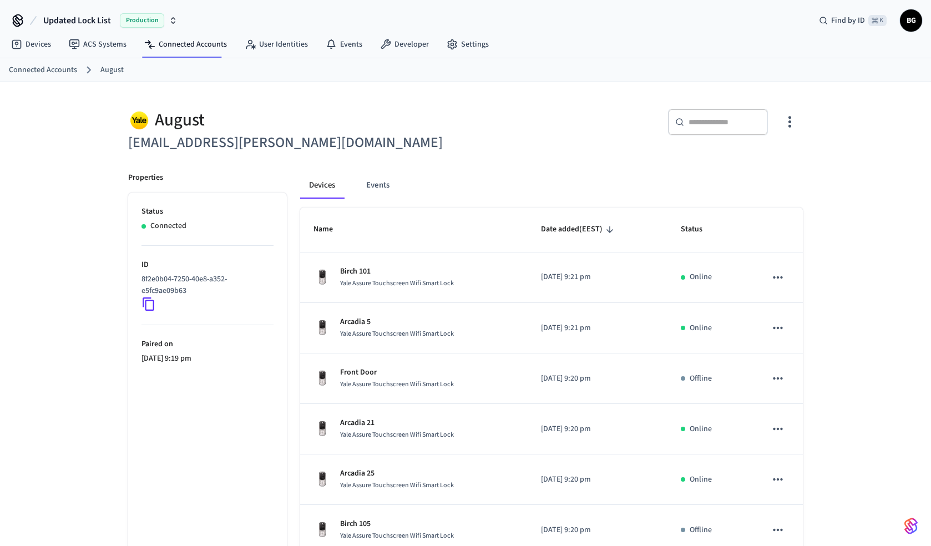
click at [696, 120] on input "text" at bounding box center [725, 122] width 72 height 11
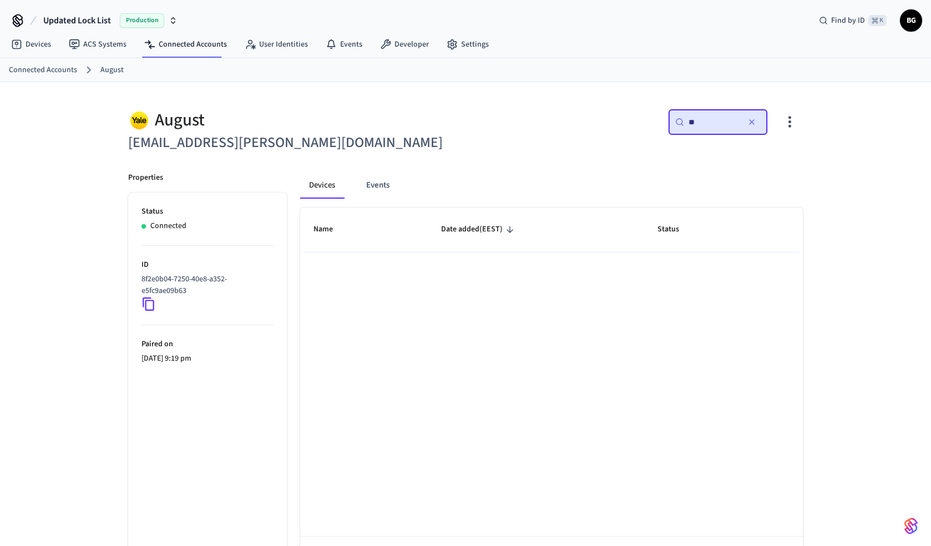
type input "*"
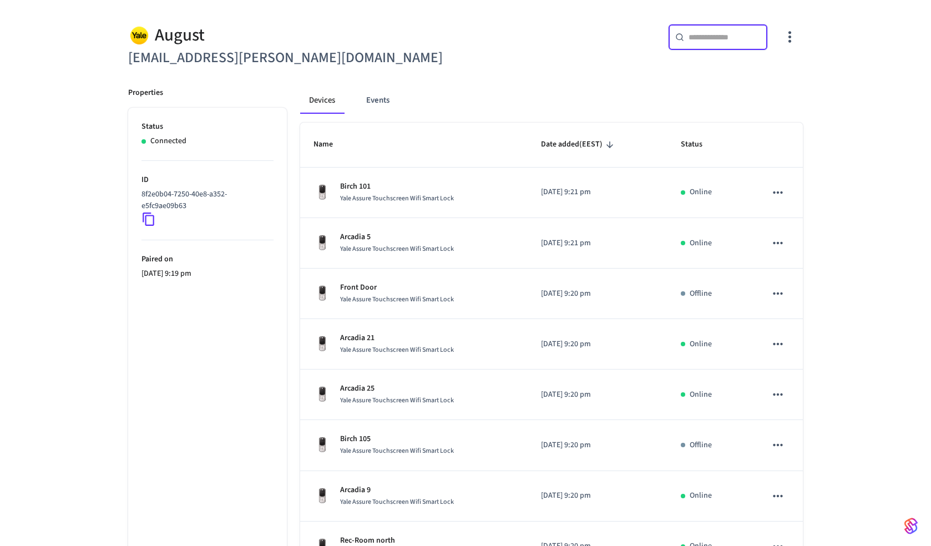
scroll to position [266, 0]
